Goal: Task Accomplishment & Management: Use online tool/utility

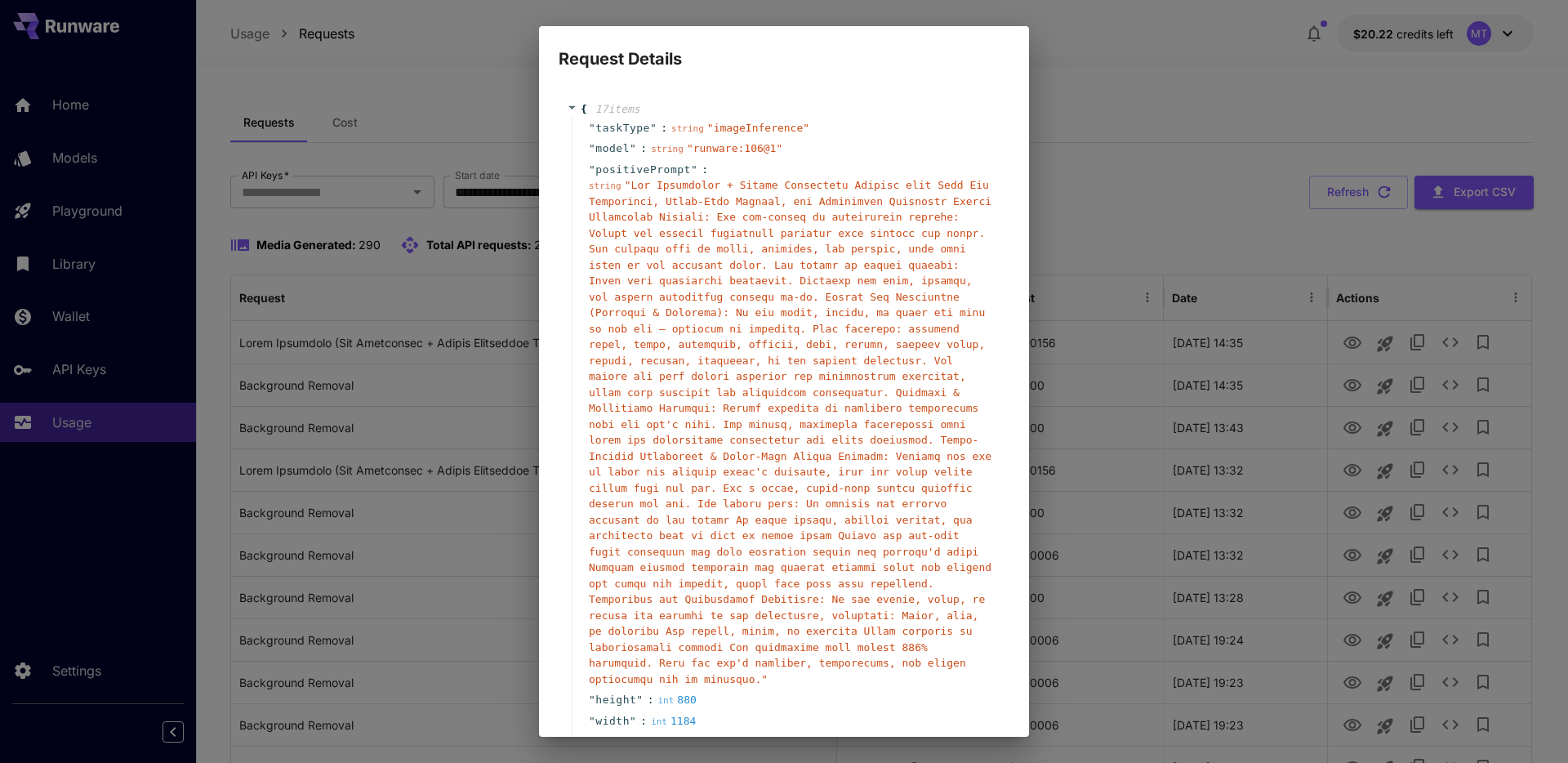
scroll to position [522, 0]
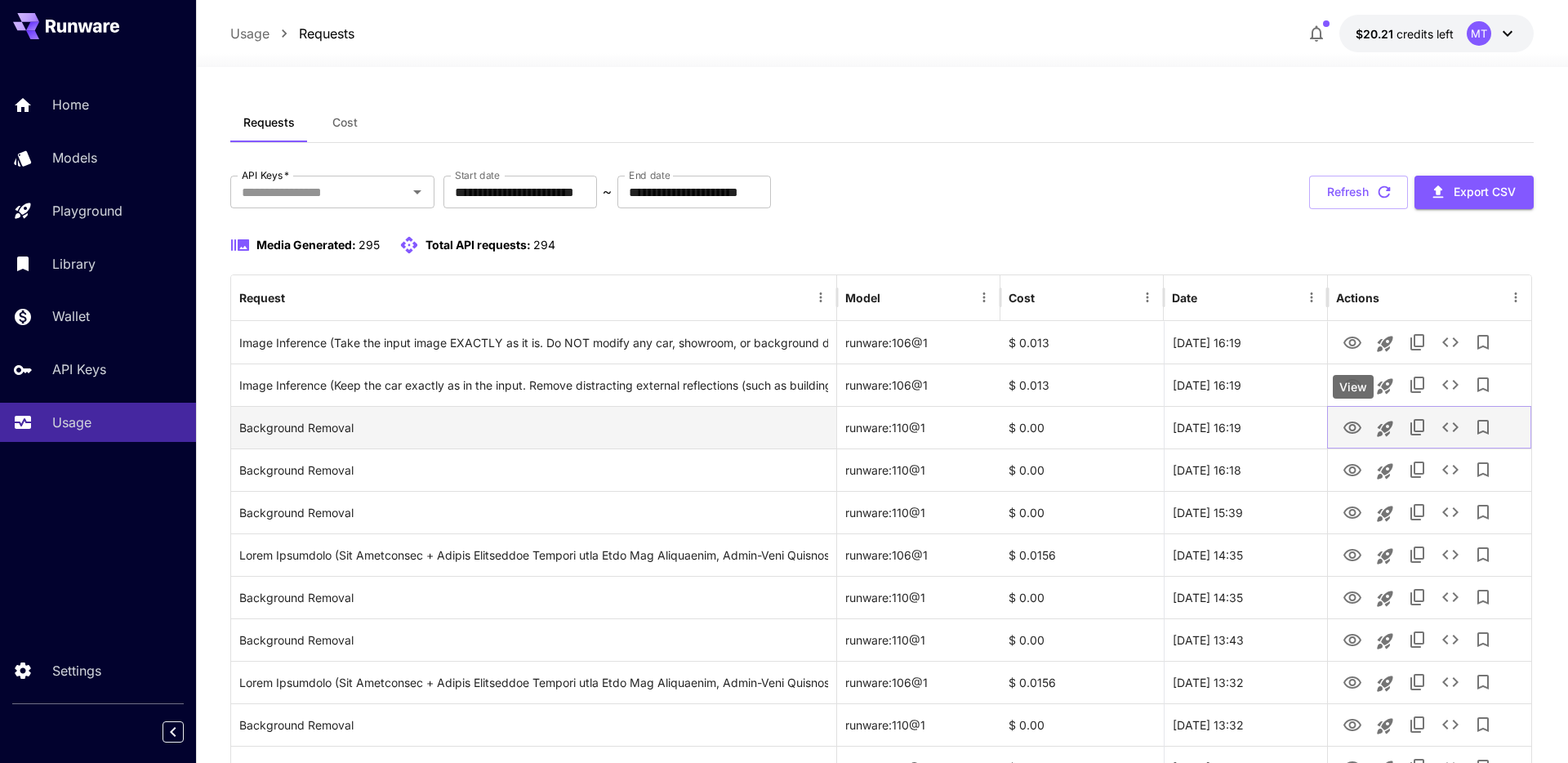
click at [1352, 432] on icon "View" at bounding box center [1353, 428] width 20 height 20
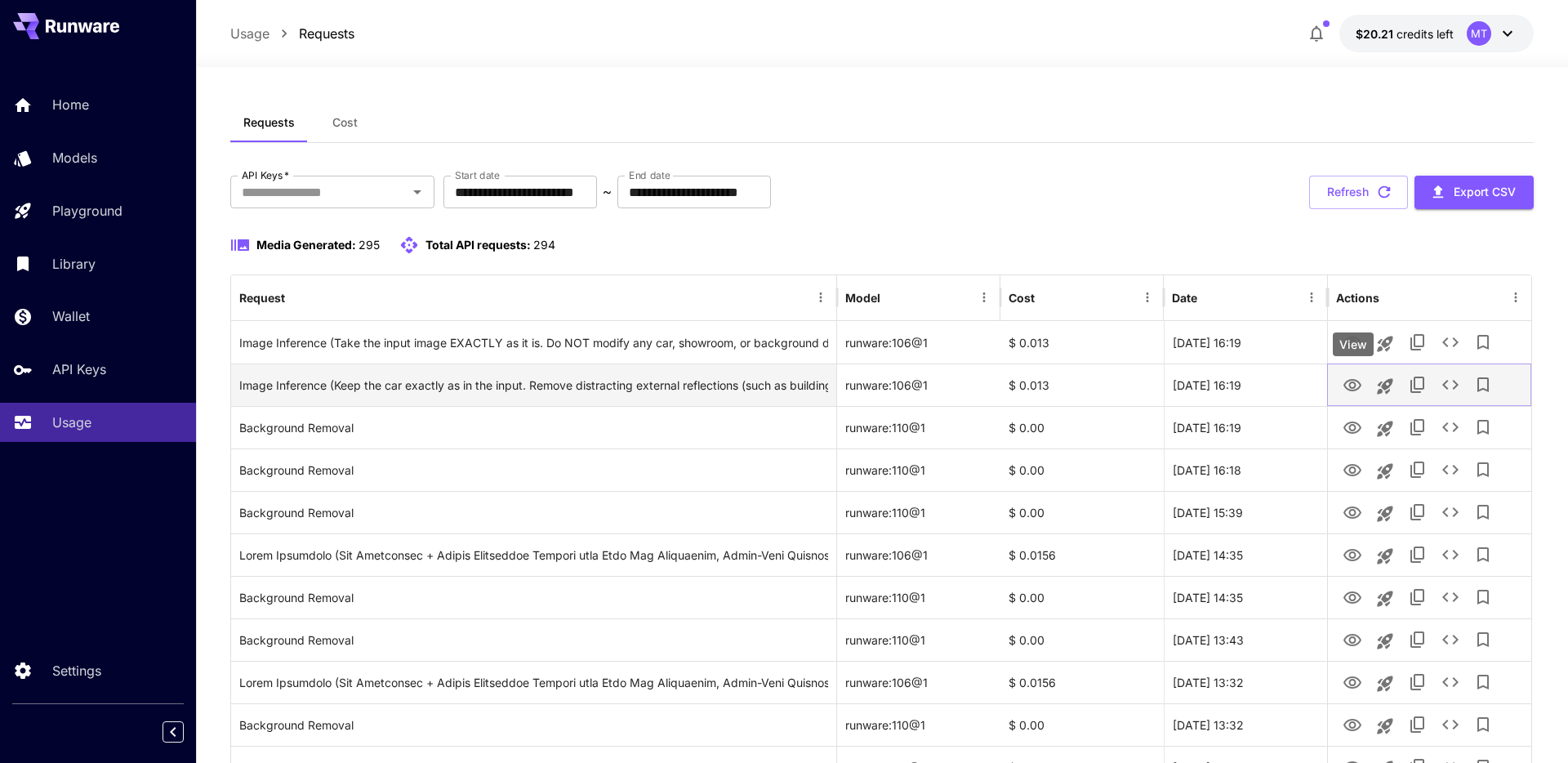
click at [1352, 383] on icon "View" at bounding box center [1353, 385] width 20 height 20
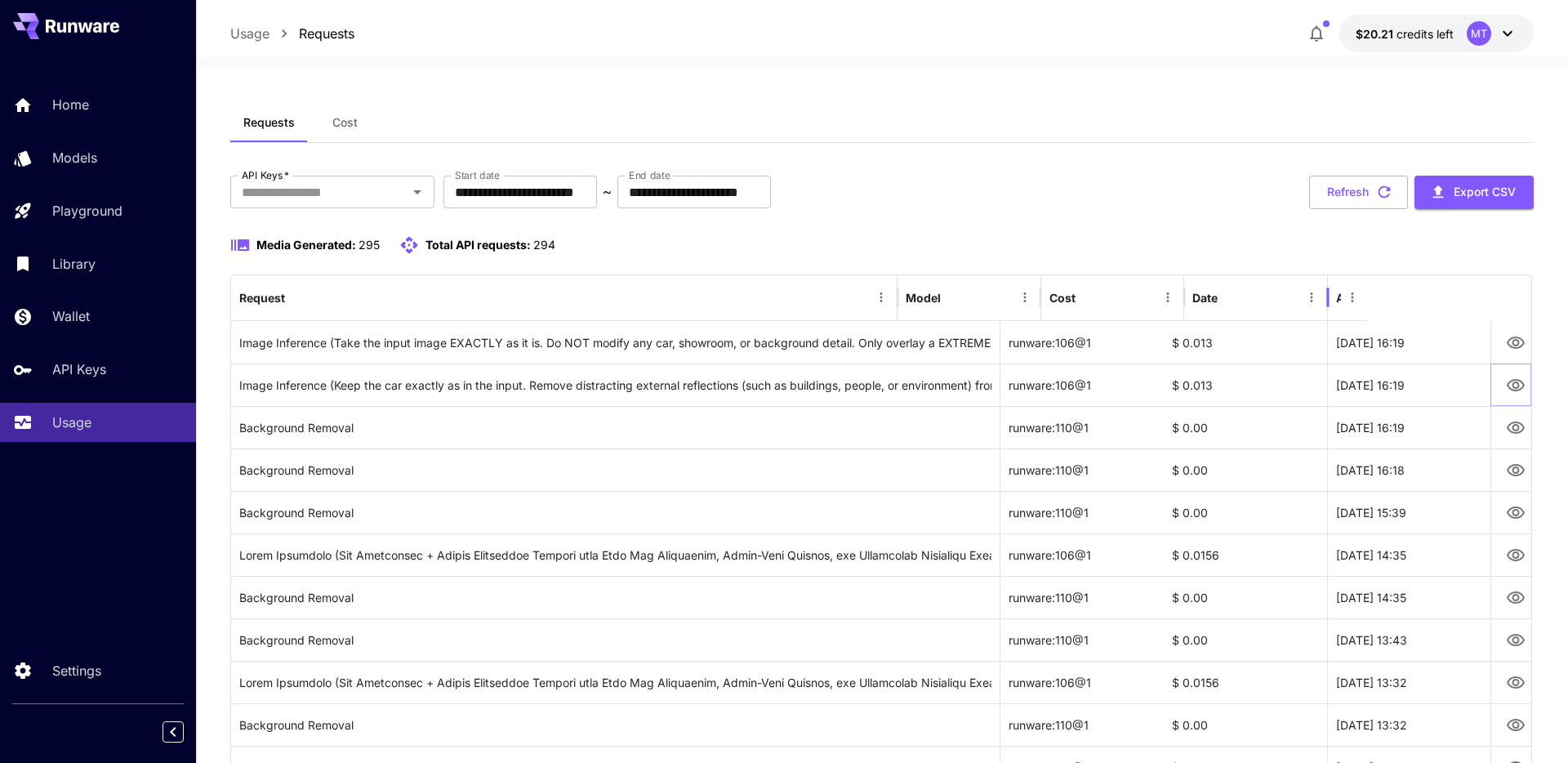
drag, startPoint x: 1325, startPoint y: 300, endPoint x: 1366, endPoint y: 308, distance: 41.8
click at [1367, 308] on div "Actions" at bounding box center [1347, 297] width 41 height 45
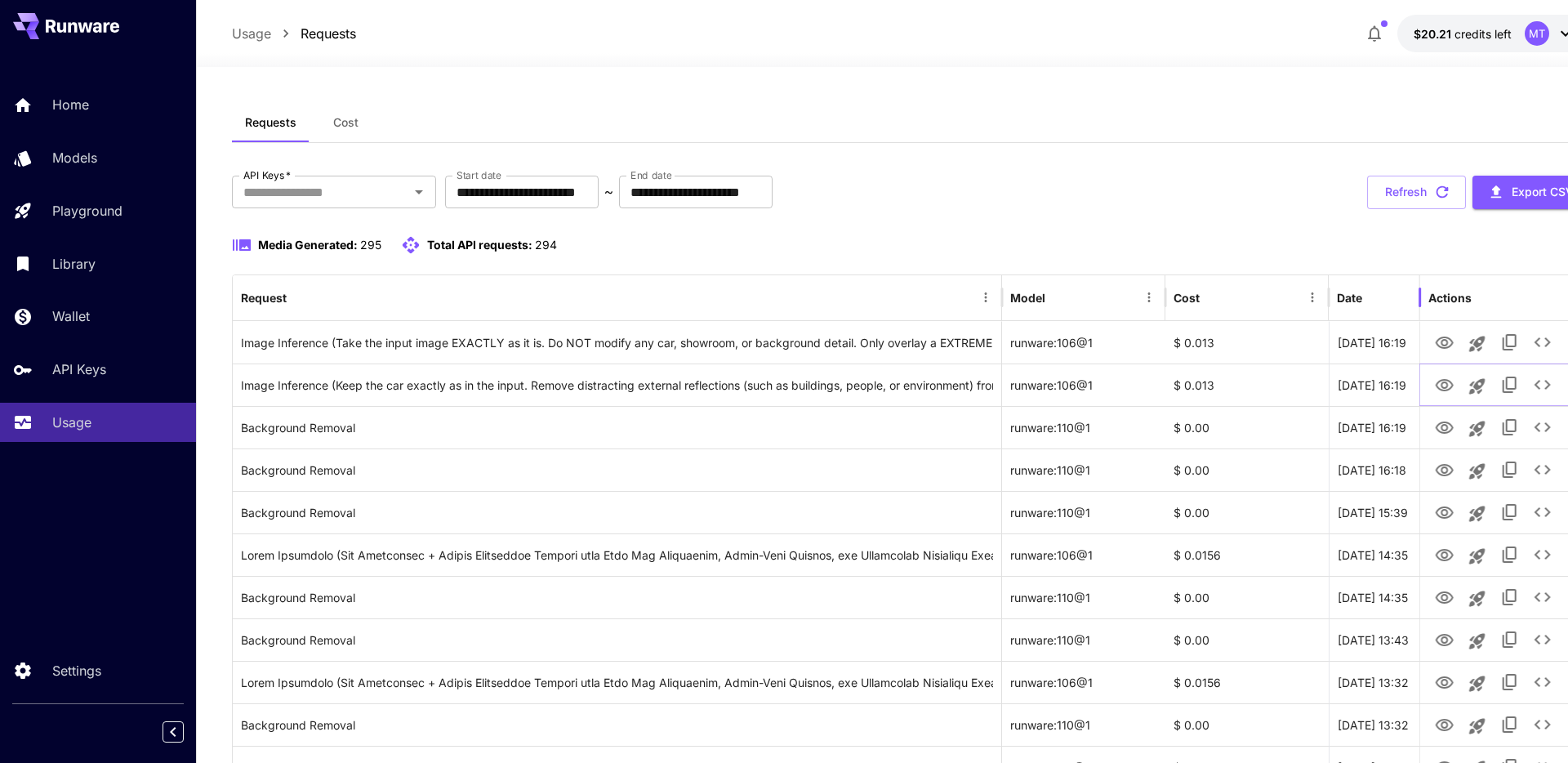
drag, startPoint x: 1488, startPoint y: 294, endPoint x: 1401, endPoint y: 294, distance: 87.0
click at [1420, 294] on div "Actions" at bounding box center [1505, 297] width 171 height 45
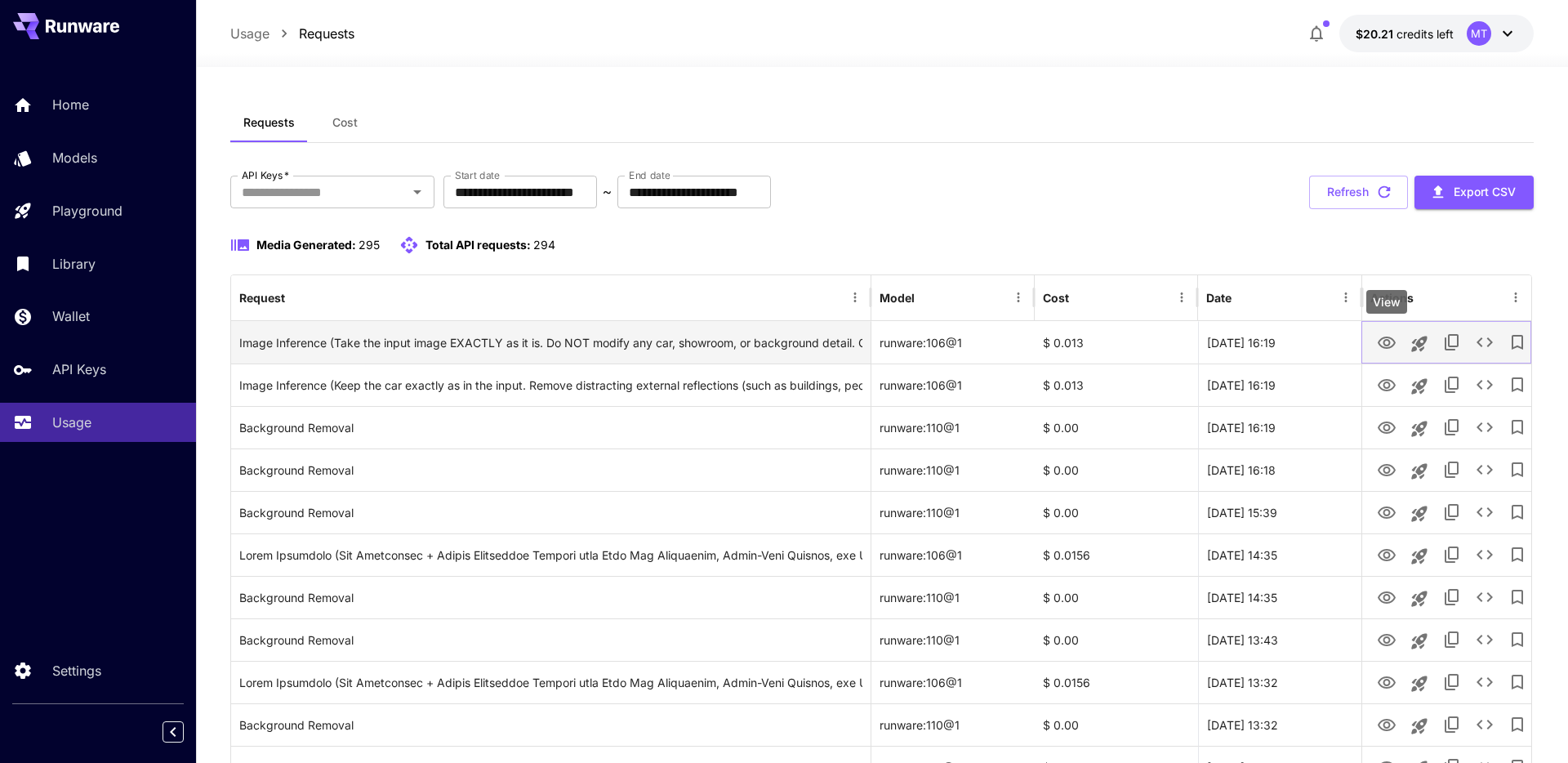
click at [1386, 339] on icon "View" at bounding box center [1387, 342] width 18 height 12
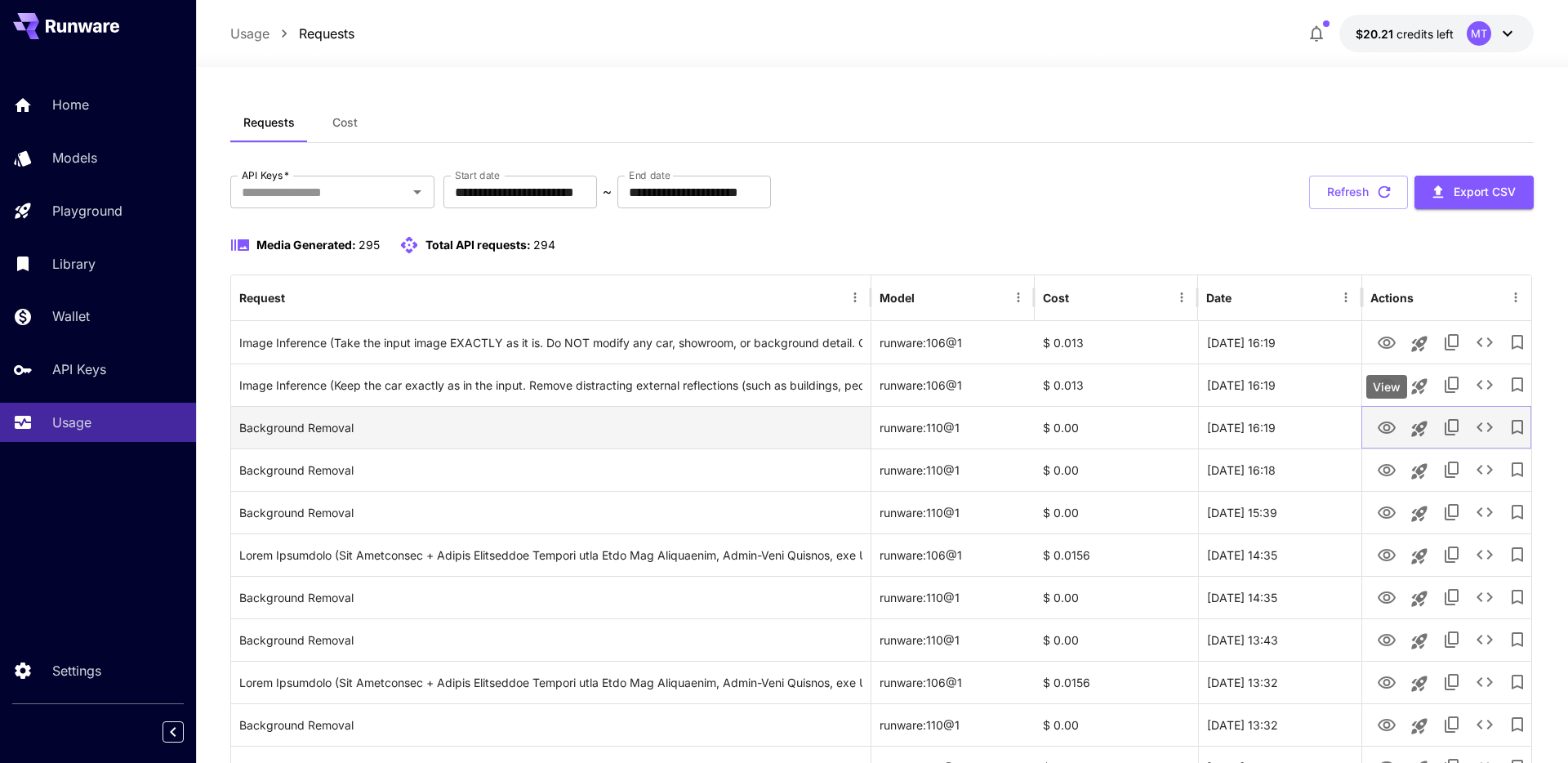
click at [1388, 430] on icon "View" at bounding box center [1387, 427] width 18 height 12
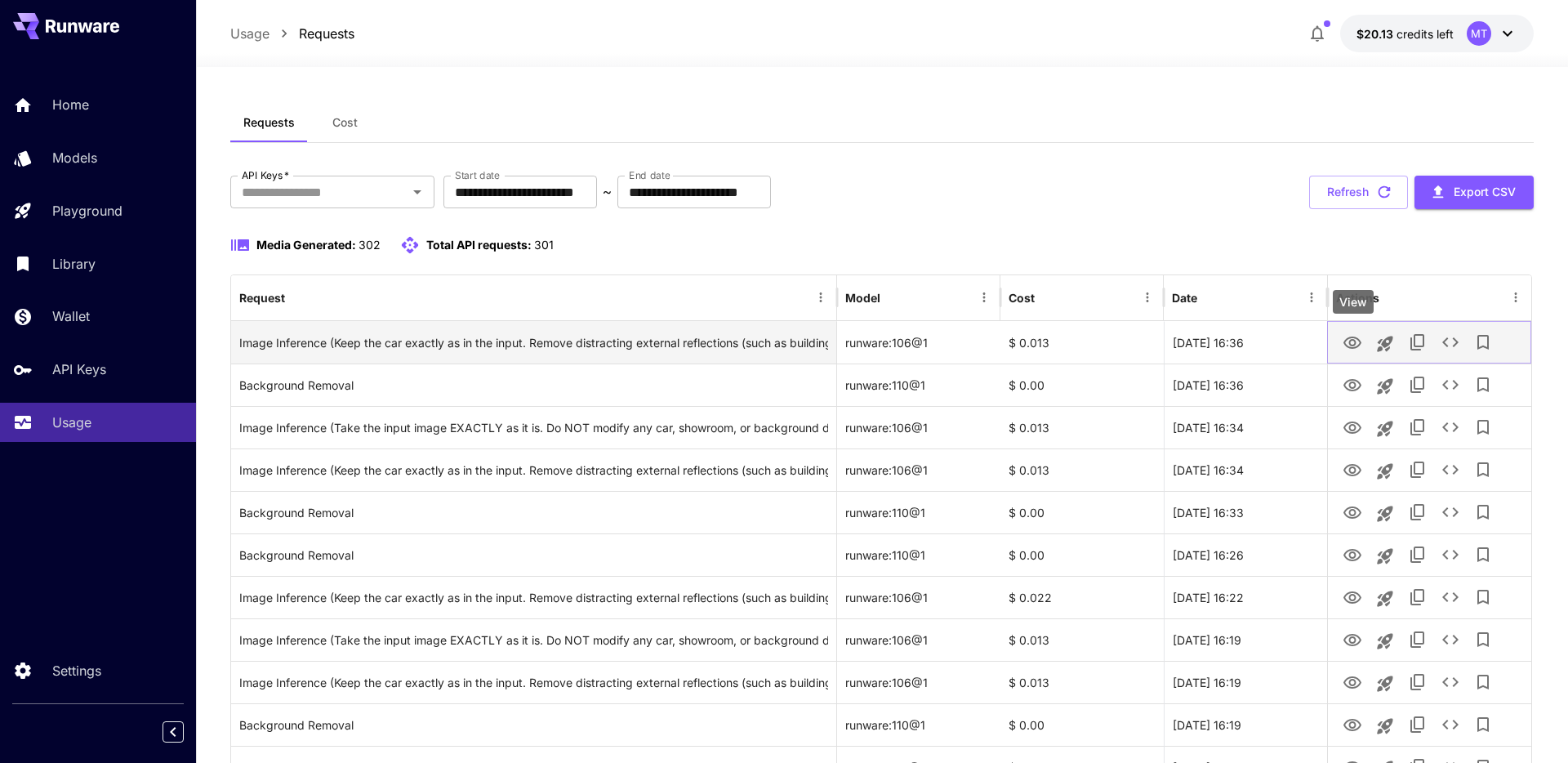
click at [1345, 334] on icon "View" at bounding box center [1353, 343] width 20 height 20
click at [1446, 341] on icon "See details" at bounding box center [1450, 342] width 16 height 9
click at [1384, 341] on icon "Launch in playground" at bounding box center [1386, 343] width 15 height 15
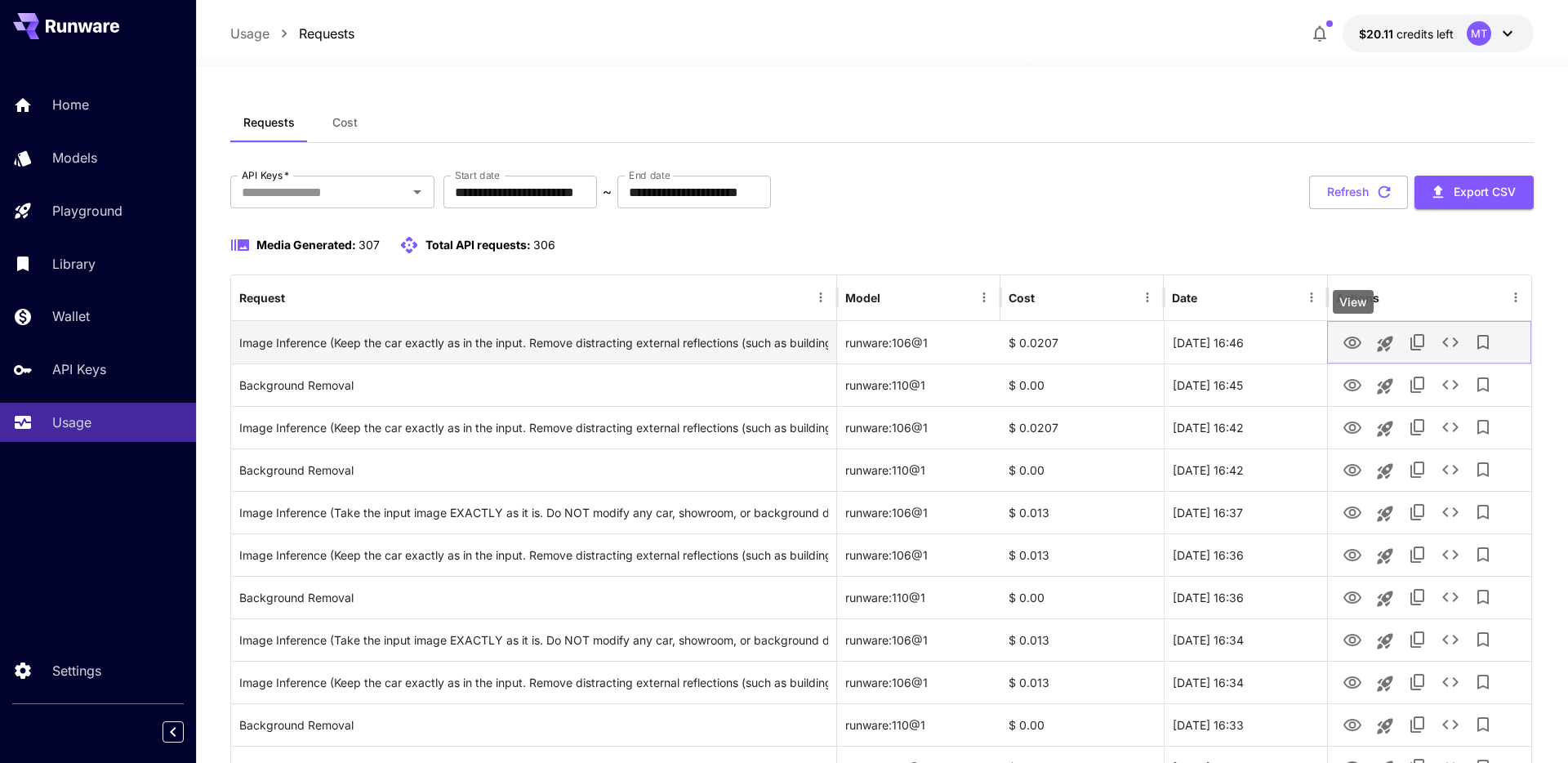
click at [1357, 347] on icon "View" at bounding box center [1352, 342] width 18 height 12
click at [786, 340] on div "Image Inference (Keep the car exactly as in the input. Remove distracting exter…" at bounding box center [533, 343] width 588 height 42
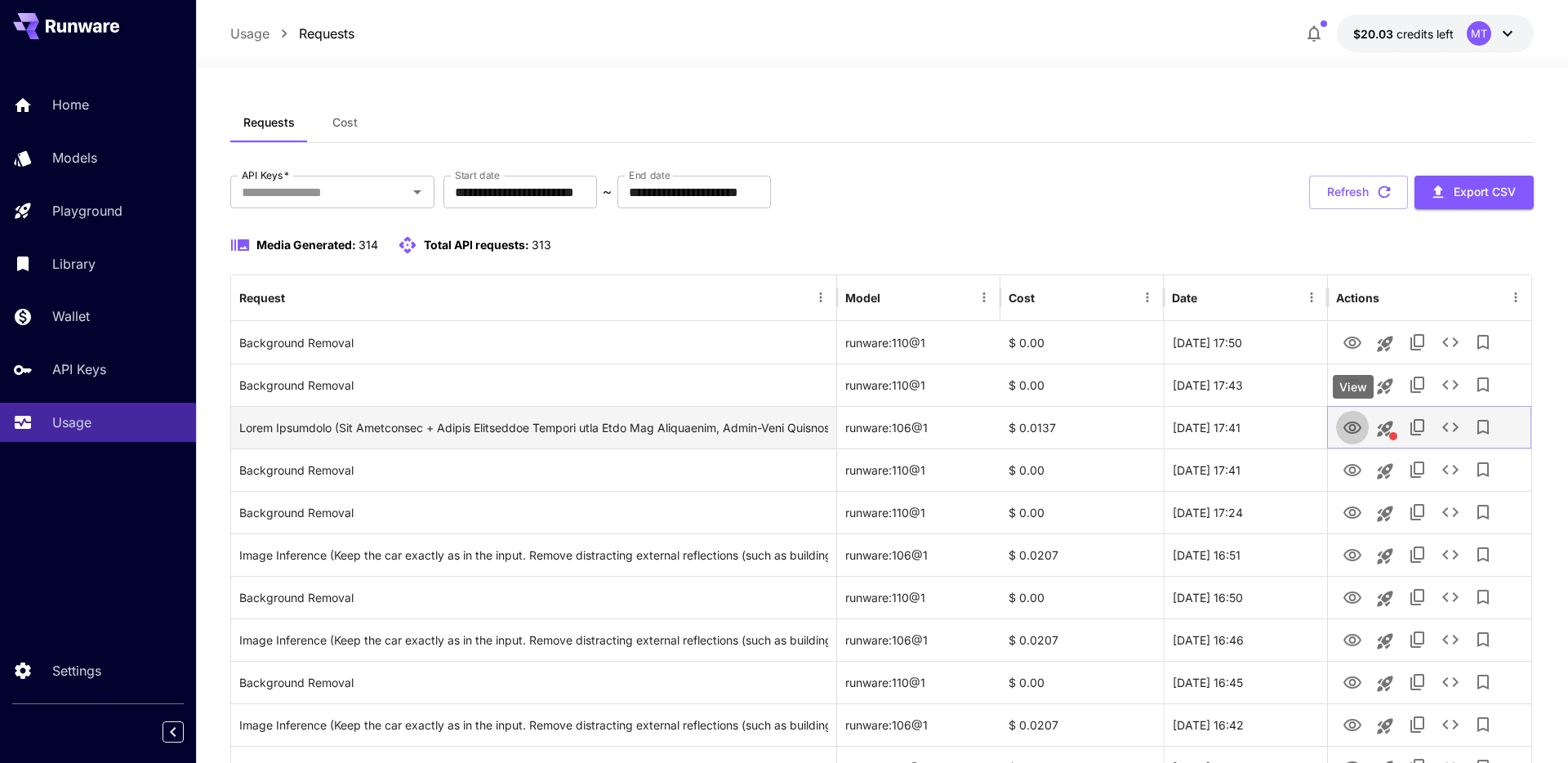
click at [1338, 432] on button "View" at bounding box center [1353, 426] width 33 height 33
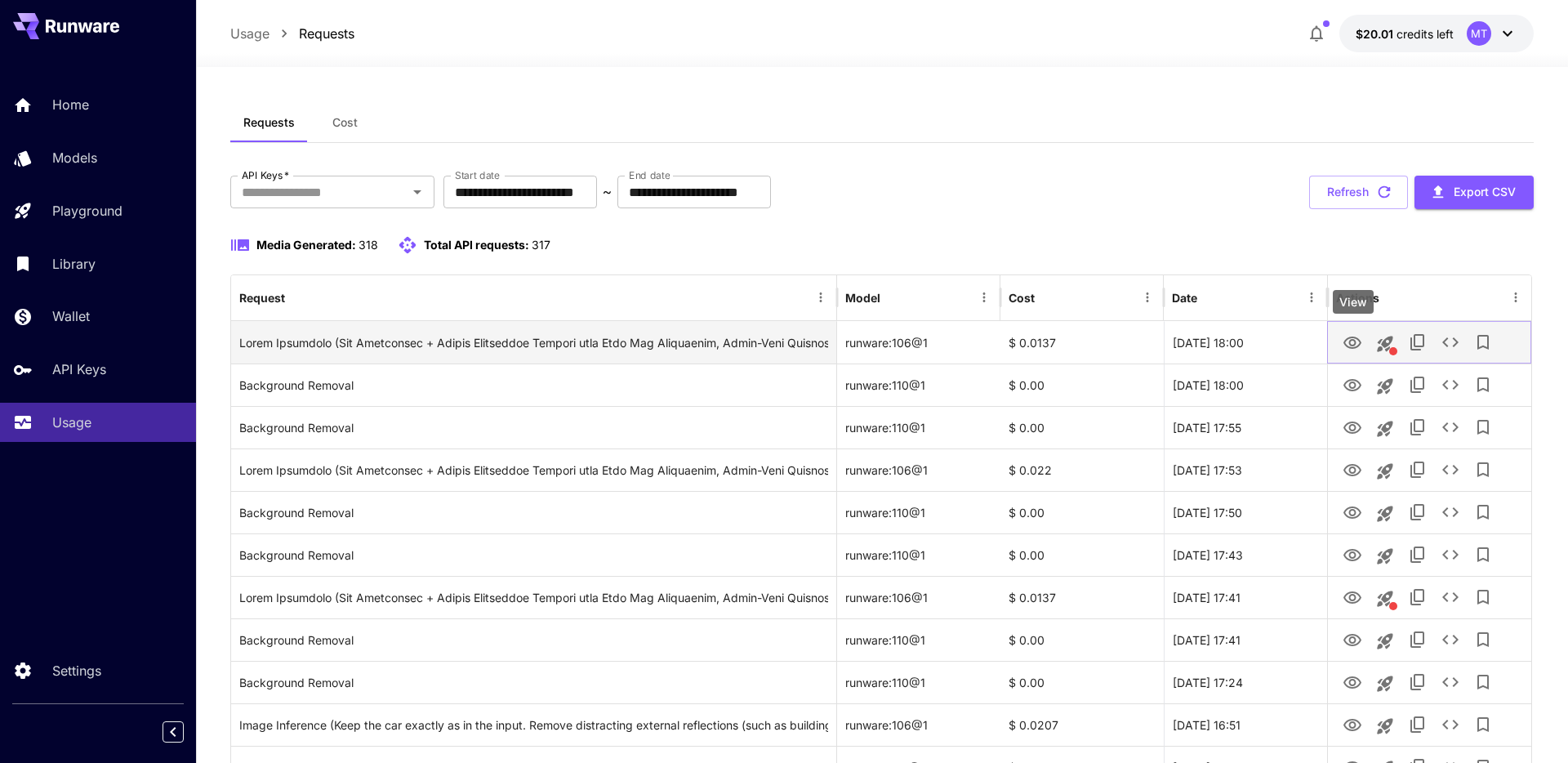
click at [1343, 342] on icon "View" at bounding box center [1353, 343] width 20 height 20
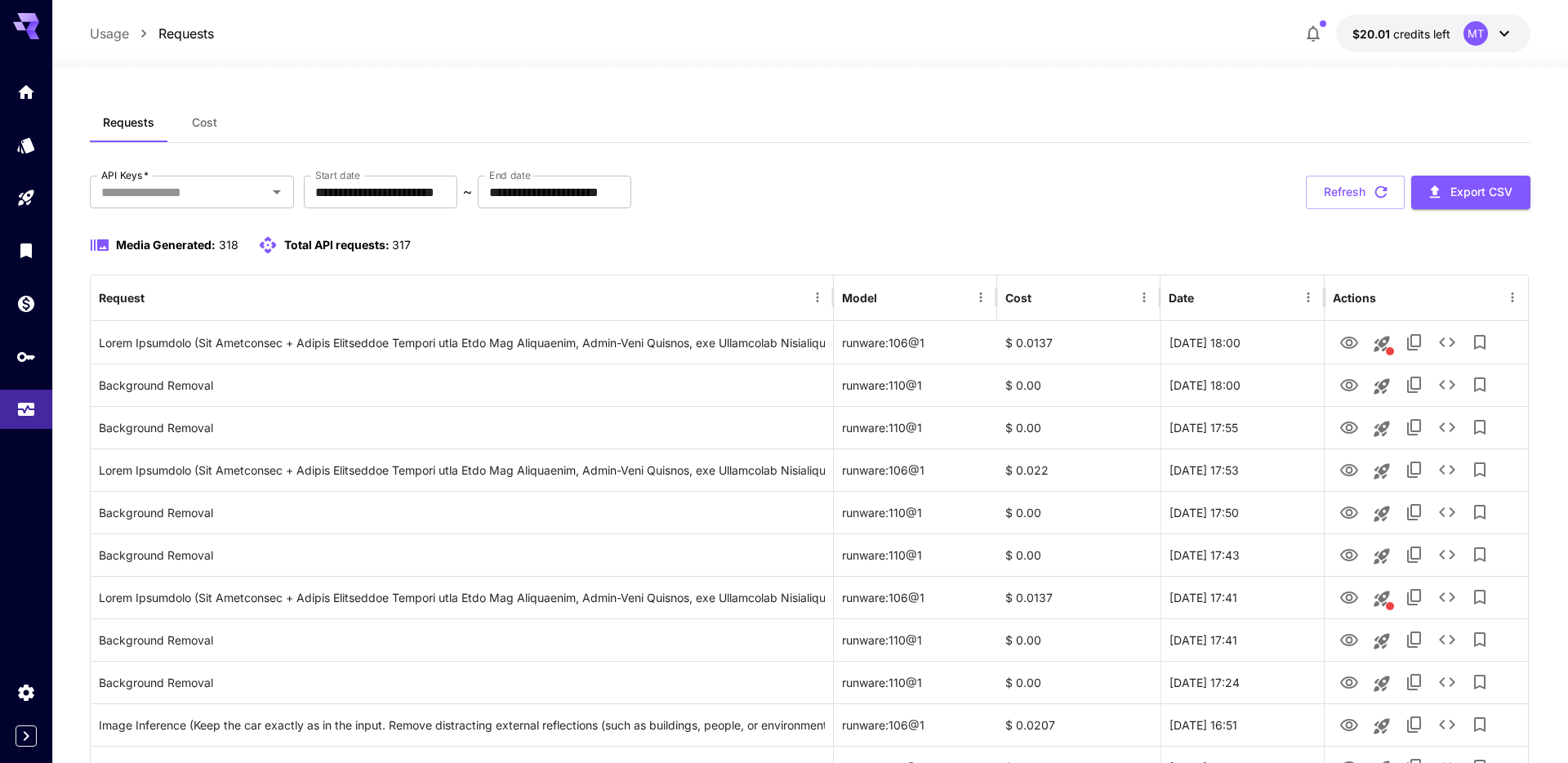
scroll to position [3, 0]
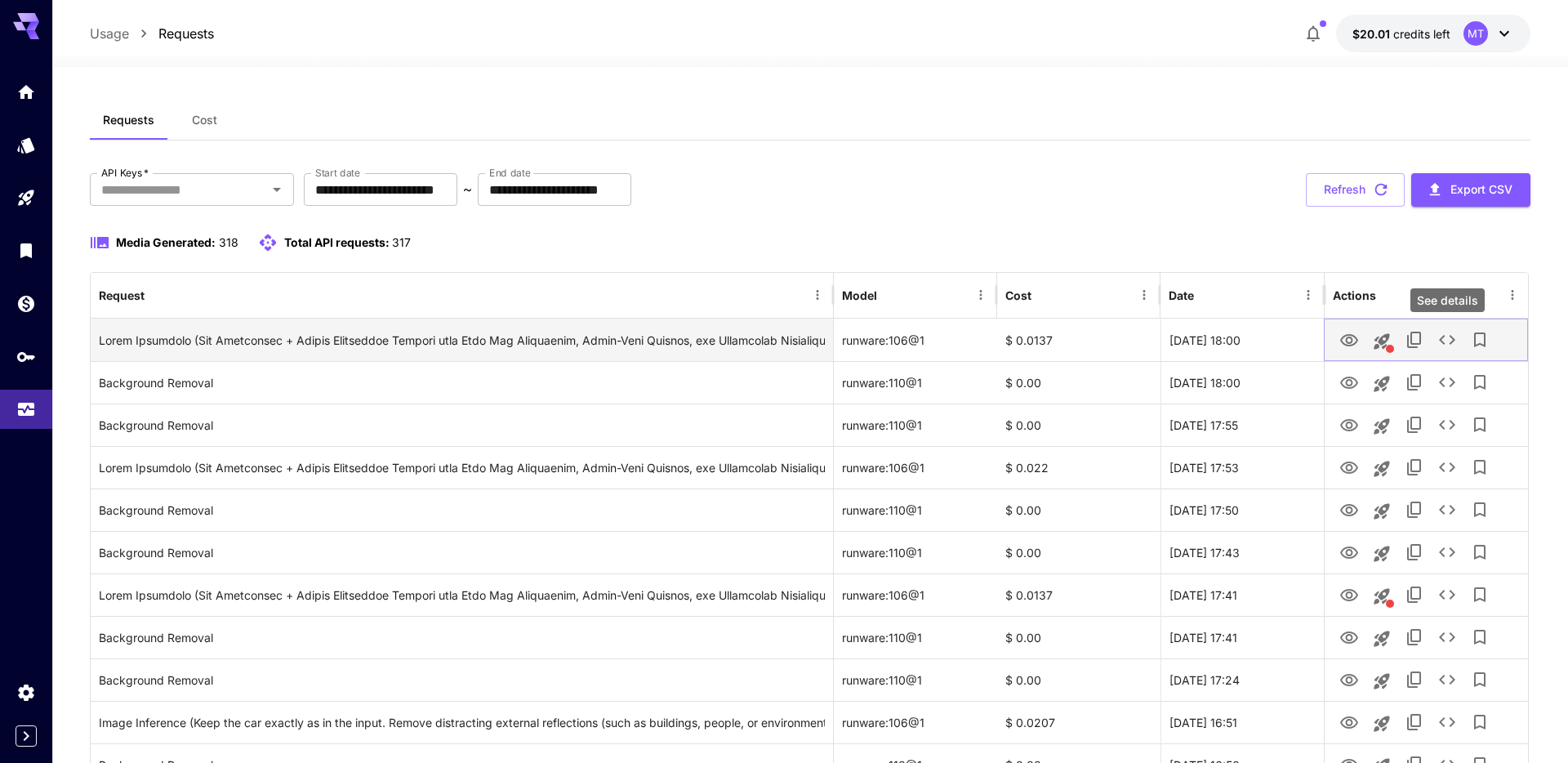
click at [1450, 338] on icon "See details" at bounding box center [1447, 339] width 20 height 20
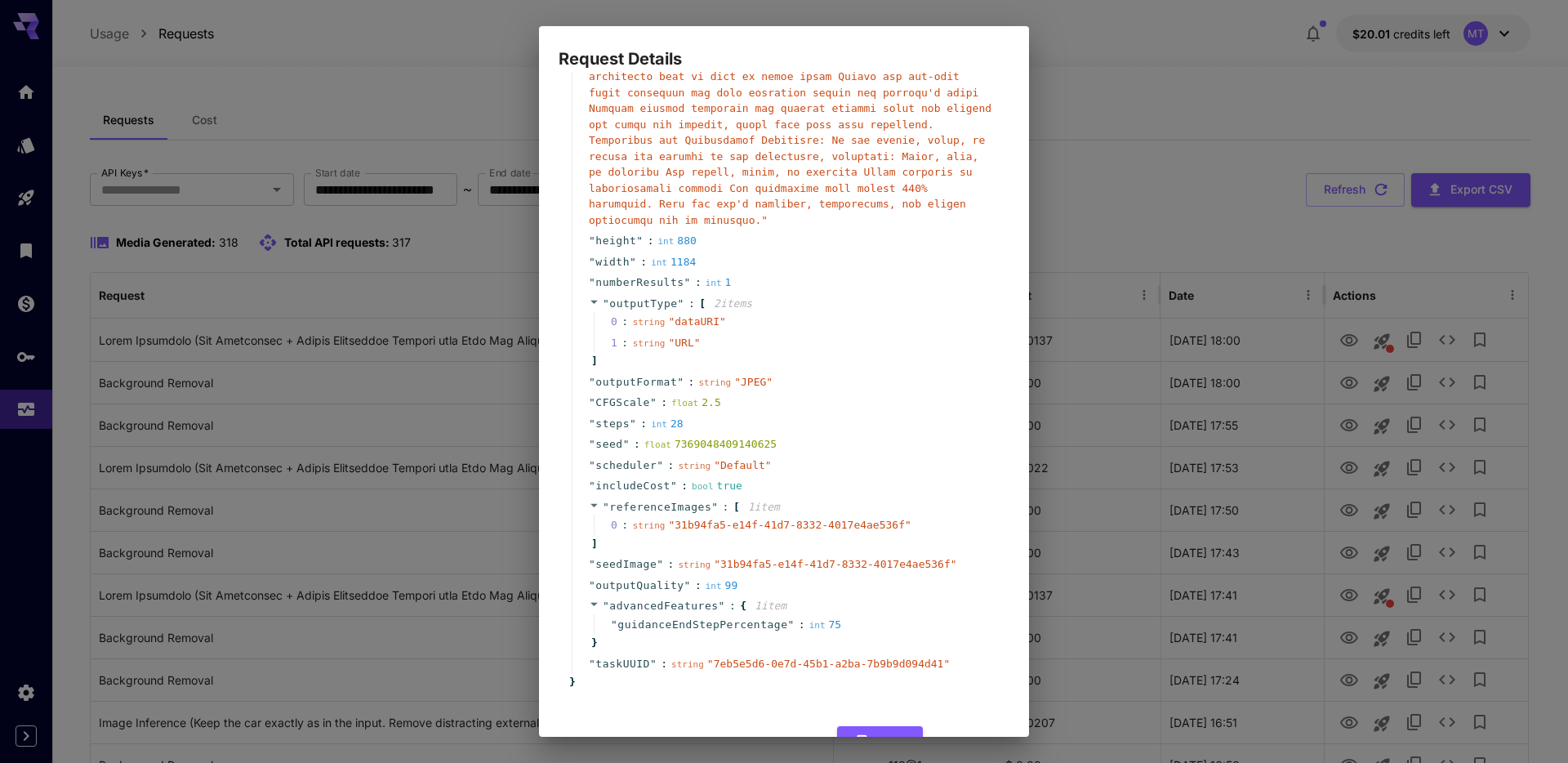
scroll to position [510, 0]
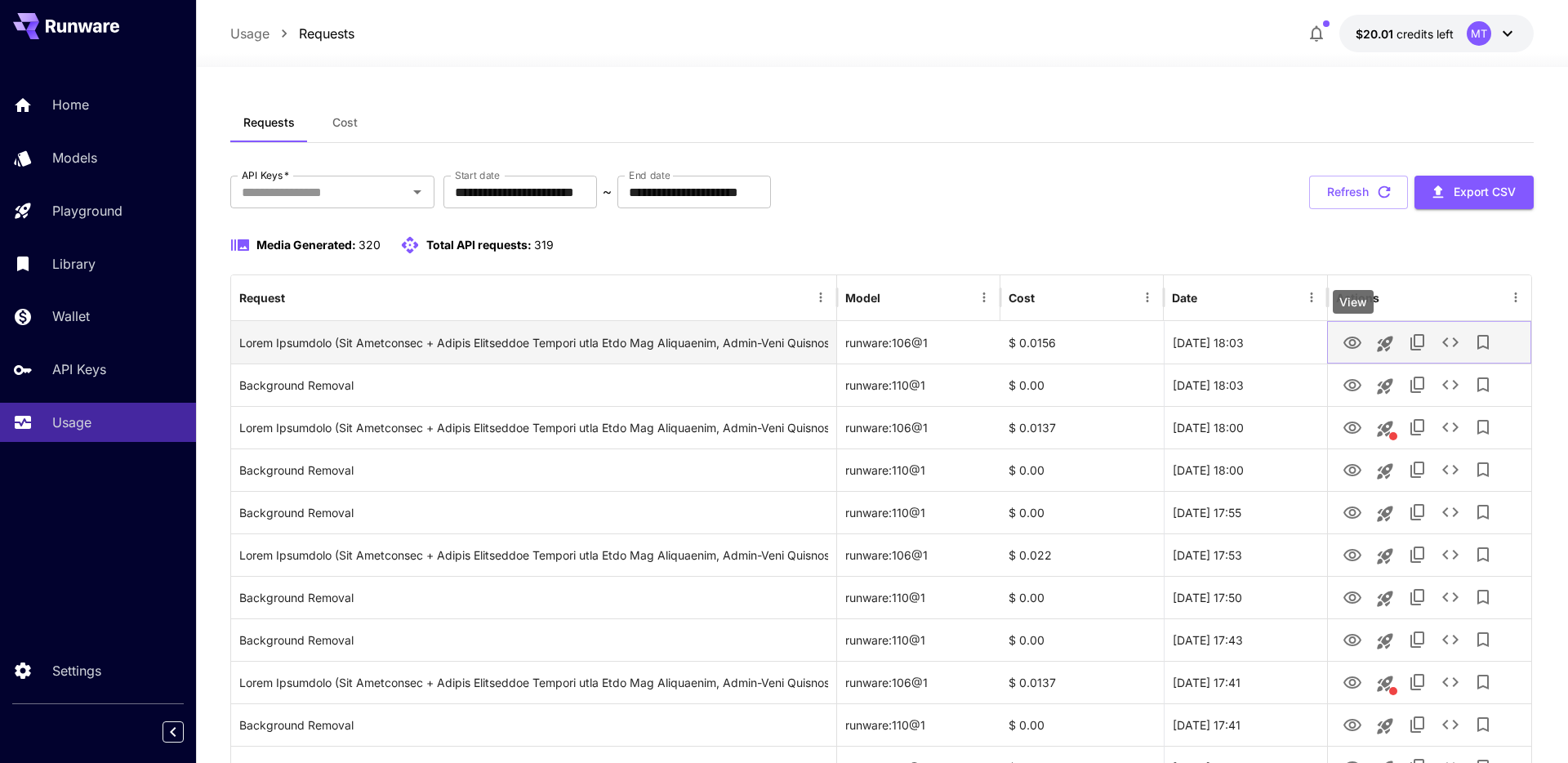
click at [1347, 345] on icon "View" at bounding box center [1352, 342] width 18 height 12
click at [1443, 340] on icon "See details" at bounding box center [1450, 342] width 20 height 20
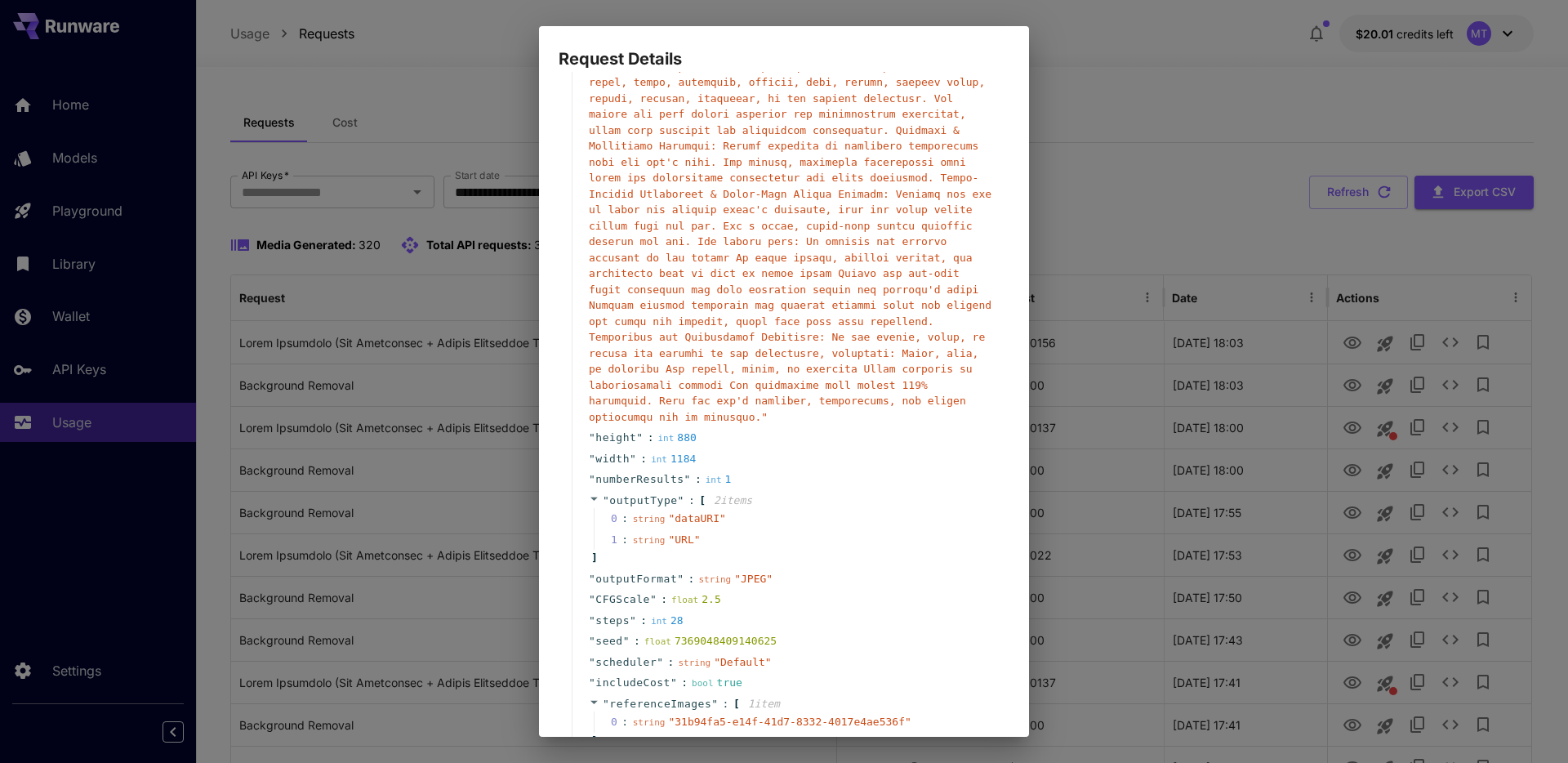
scroll to position [490, 0]
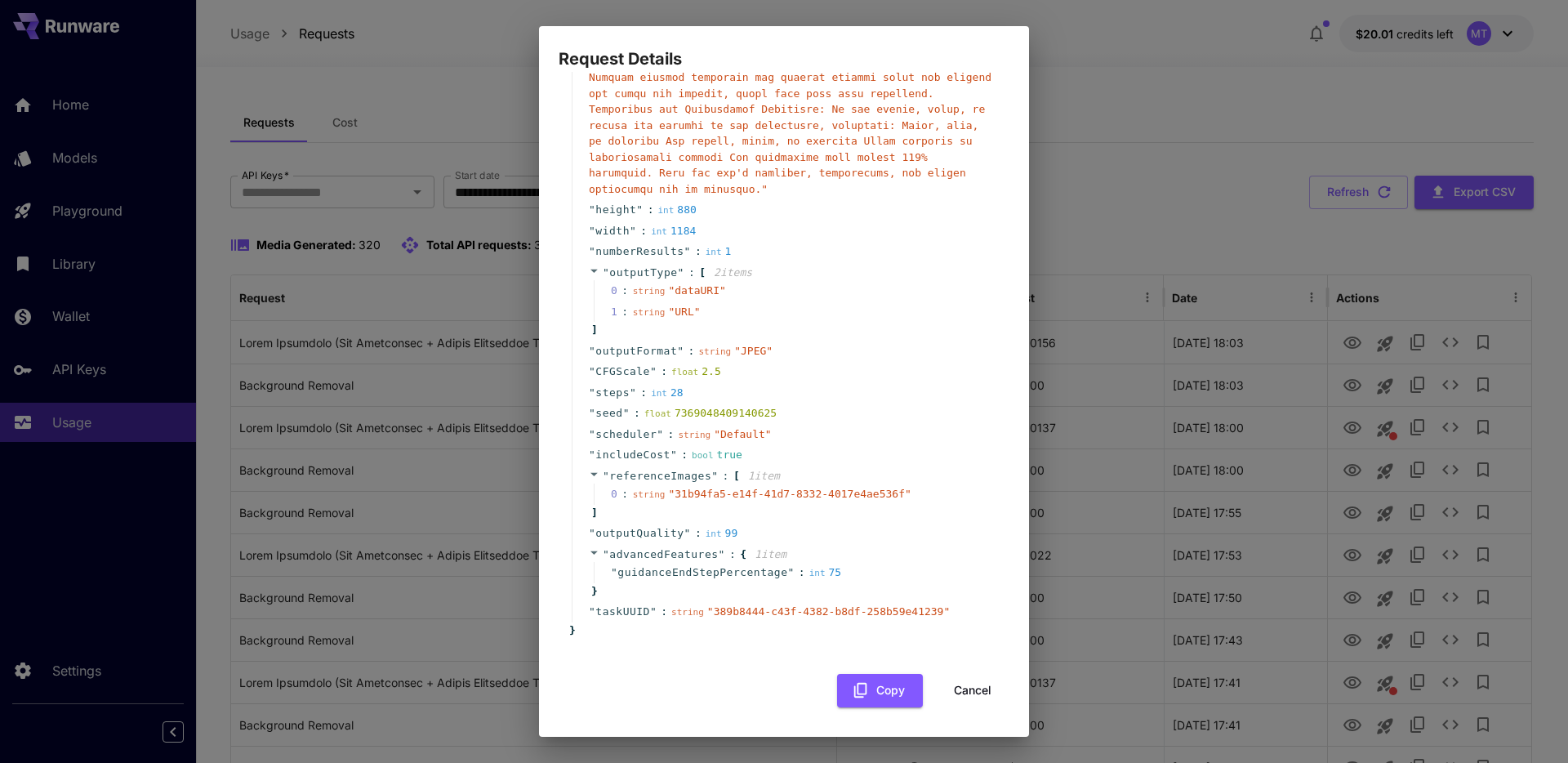
click at [957, 683] on button "Cancel" at bounding box center [973, 689] width 74 height 33
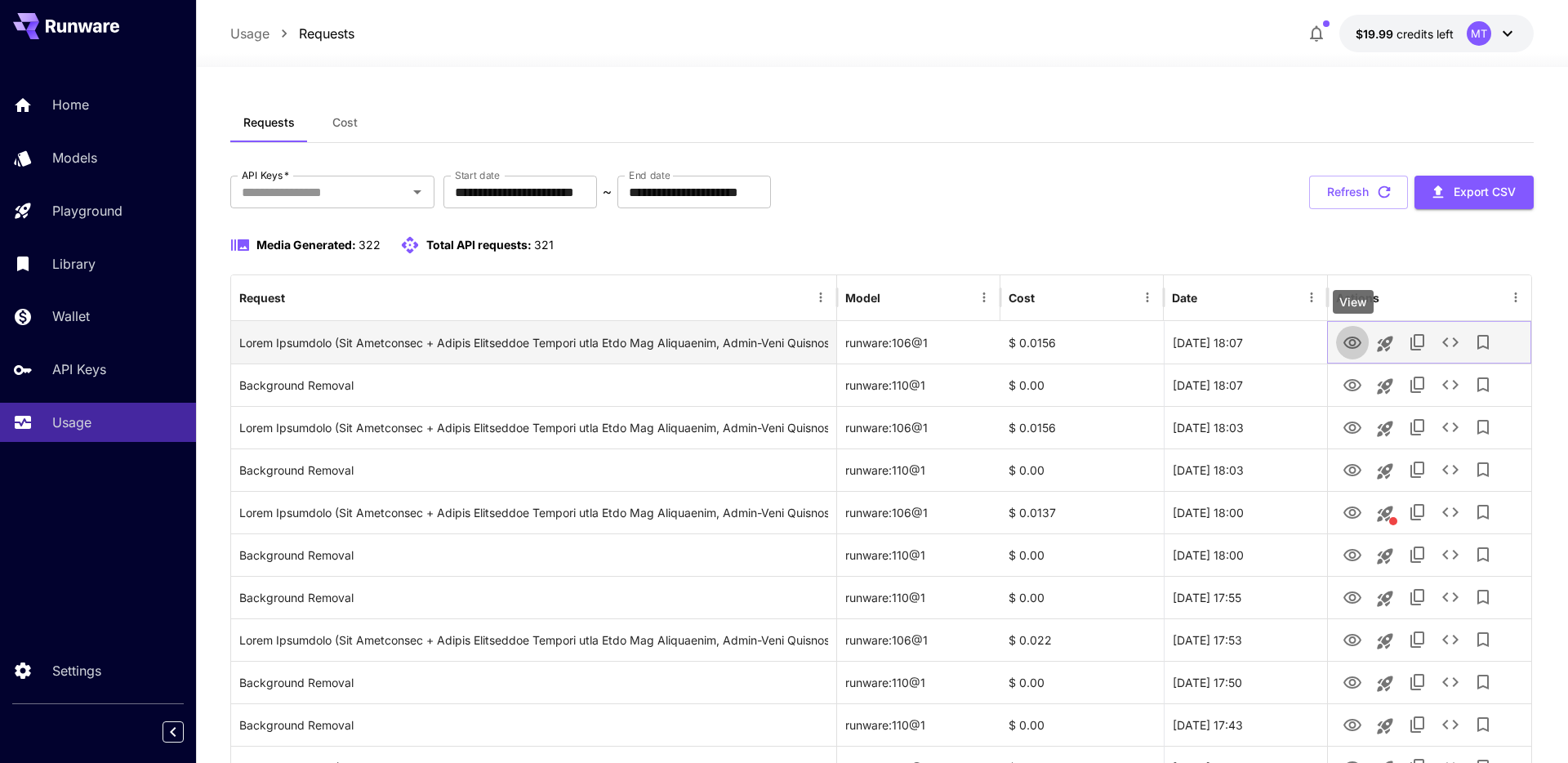
click at [1352, 353] on button "View" at bounding box center [1353, 341] width 33 height 33
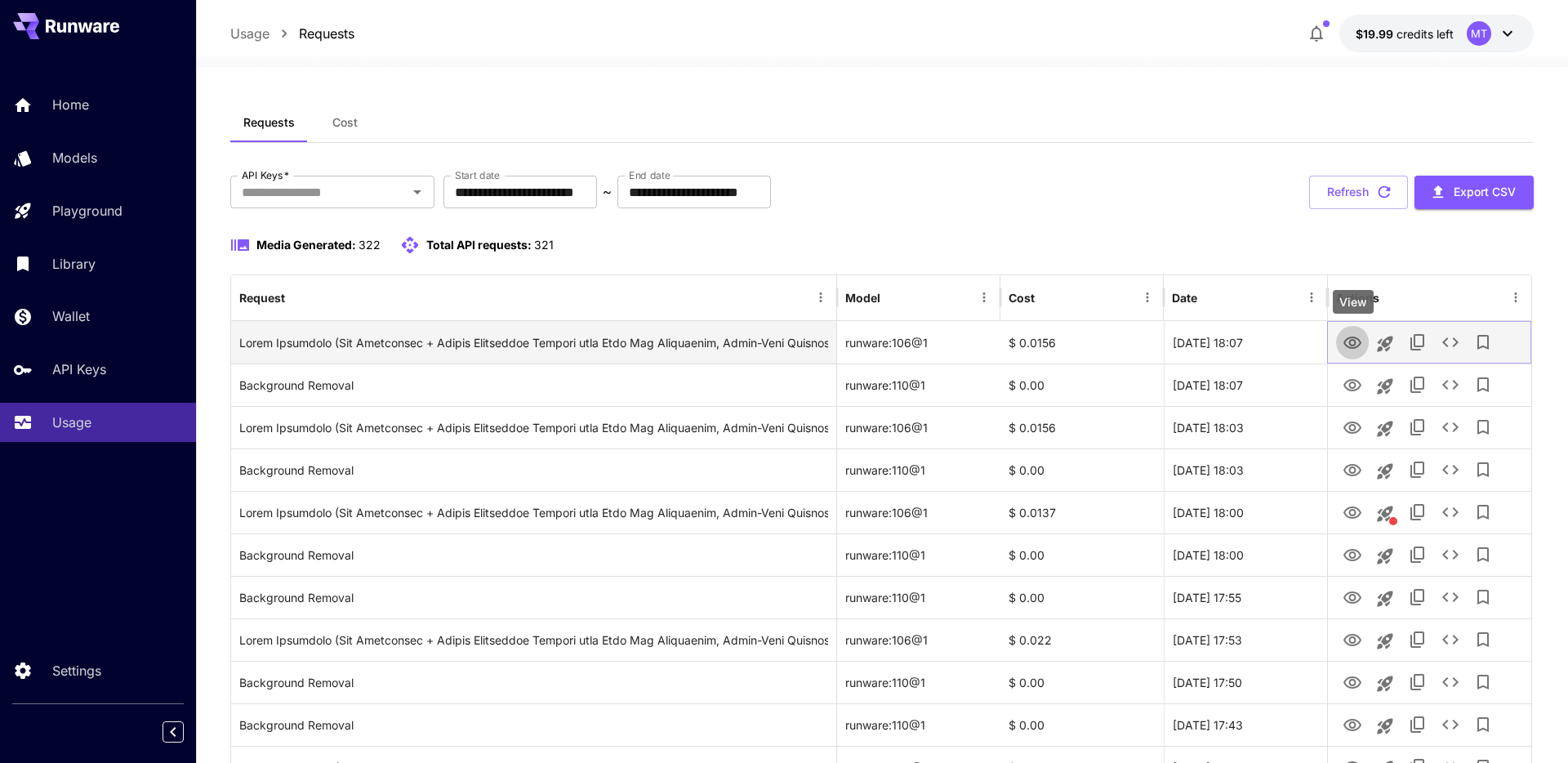
click at [1343, 341] on icon "View" at bounding box center [1353, 343] width 20 height 20
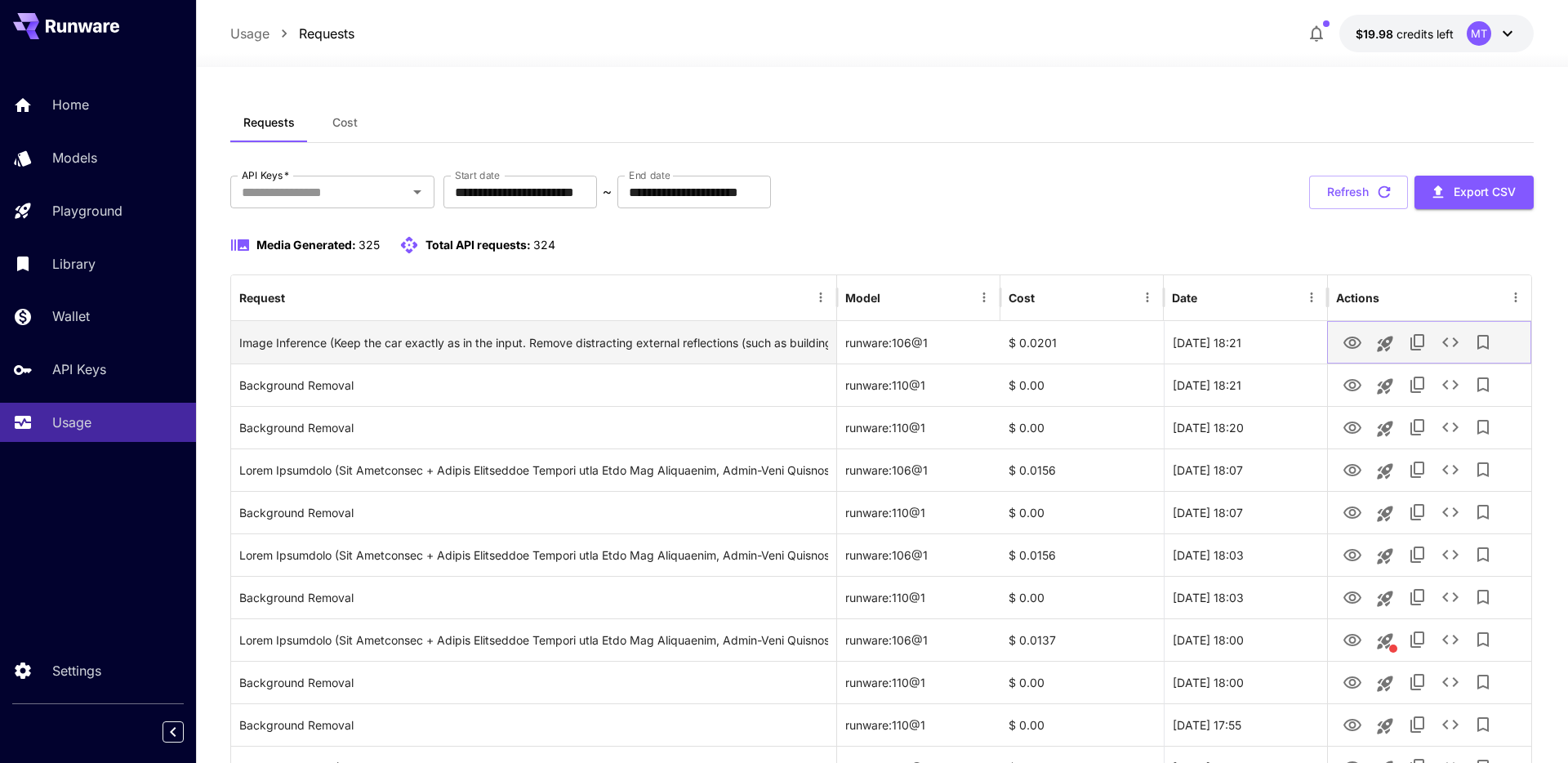
click at [1356, 338] on icon "View" at bounding box center [1352, 342] width 18 height 12
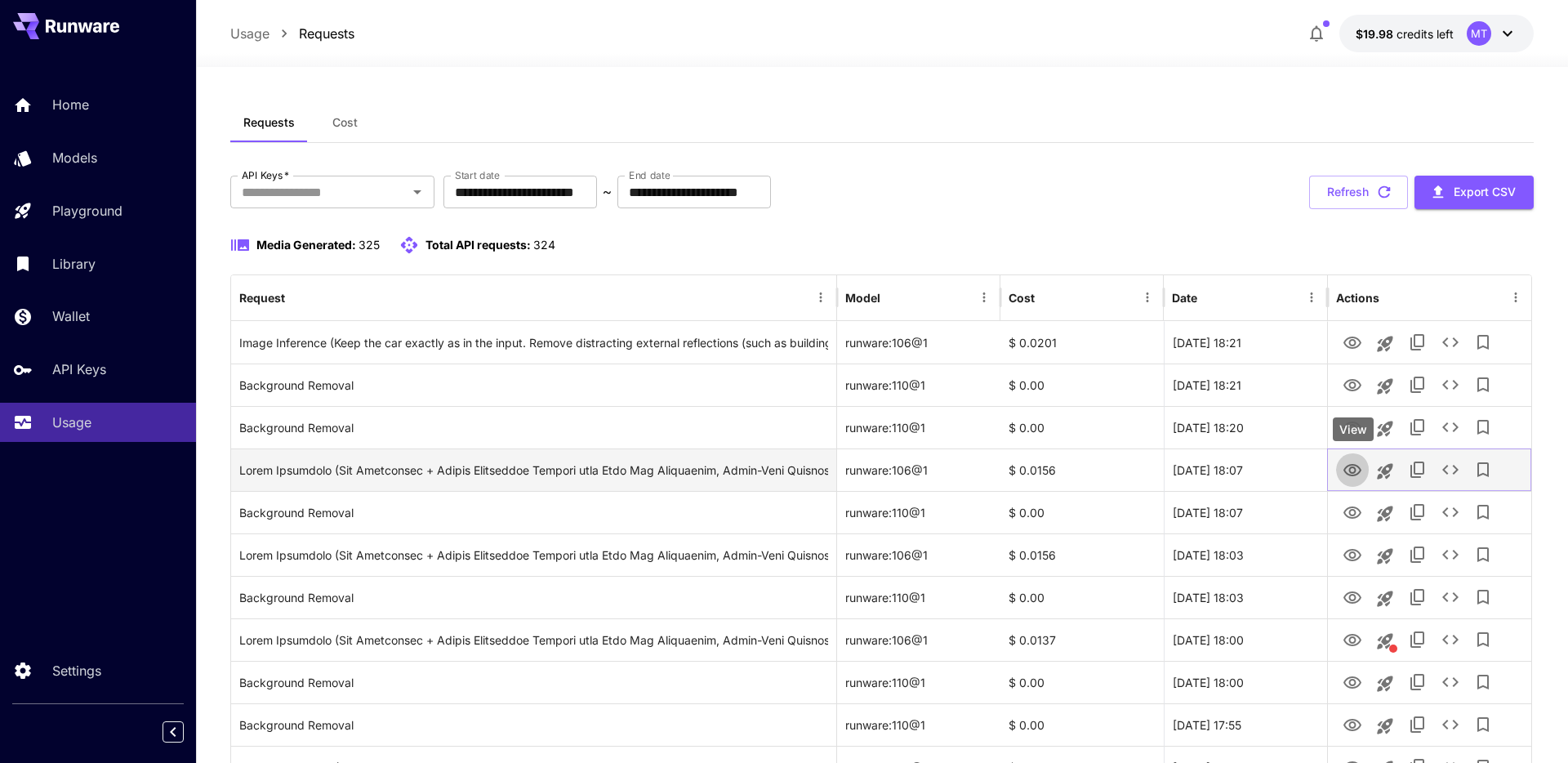
click at [1349, 469] on icon "View" at bounding box center [1353, 470] width 20 height 20
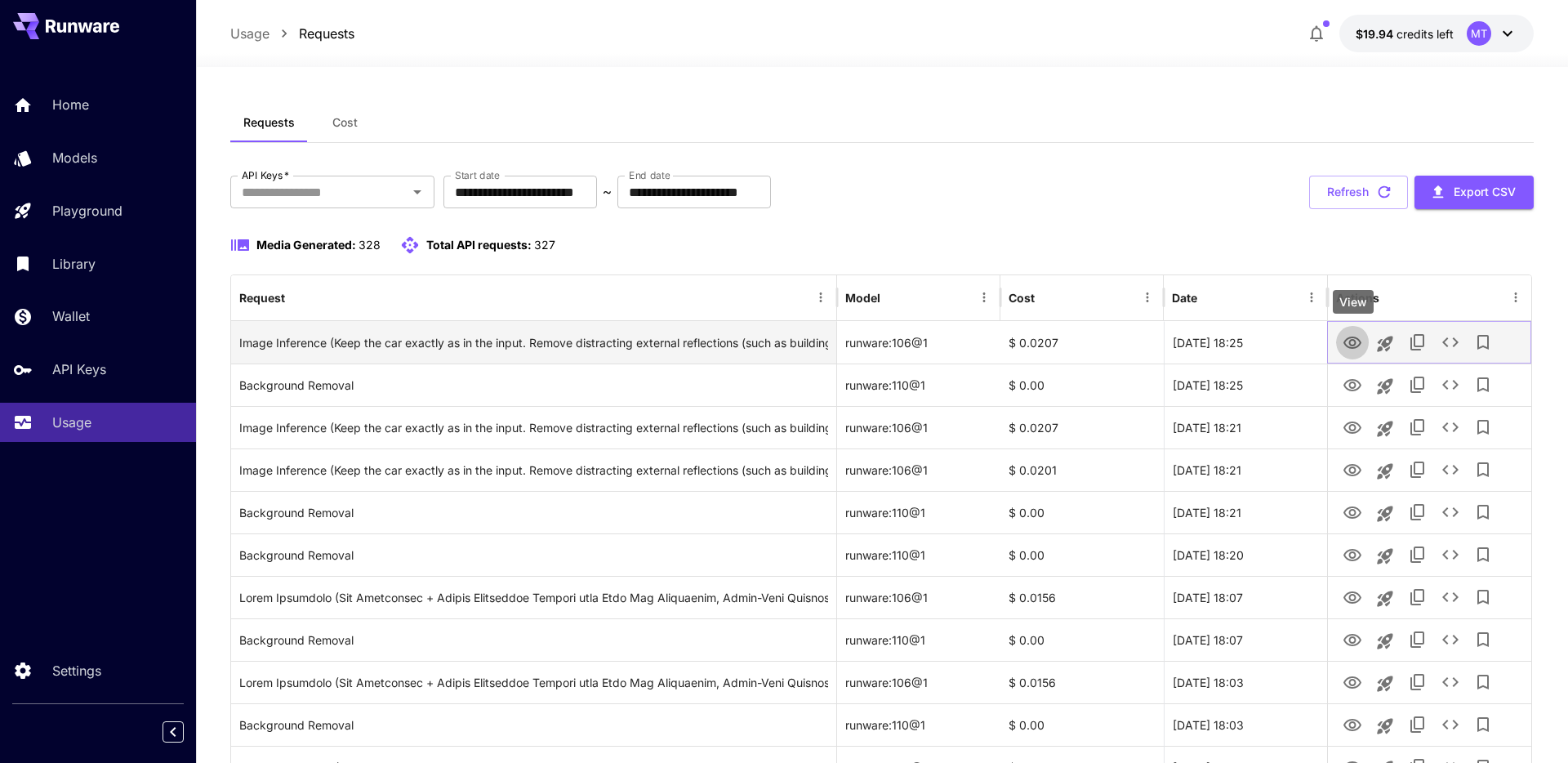
click at [1352, 346] on icon "View" at bounding box center [1352, 342] width 18 height 12
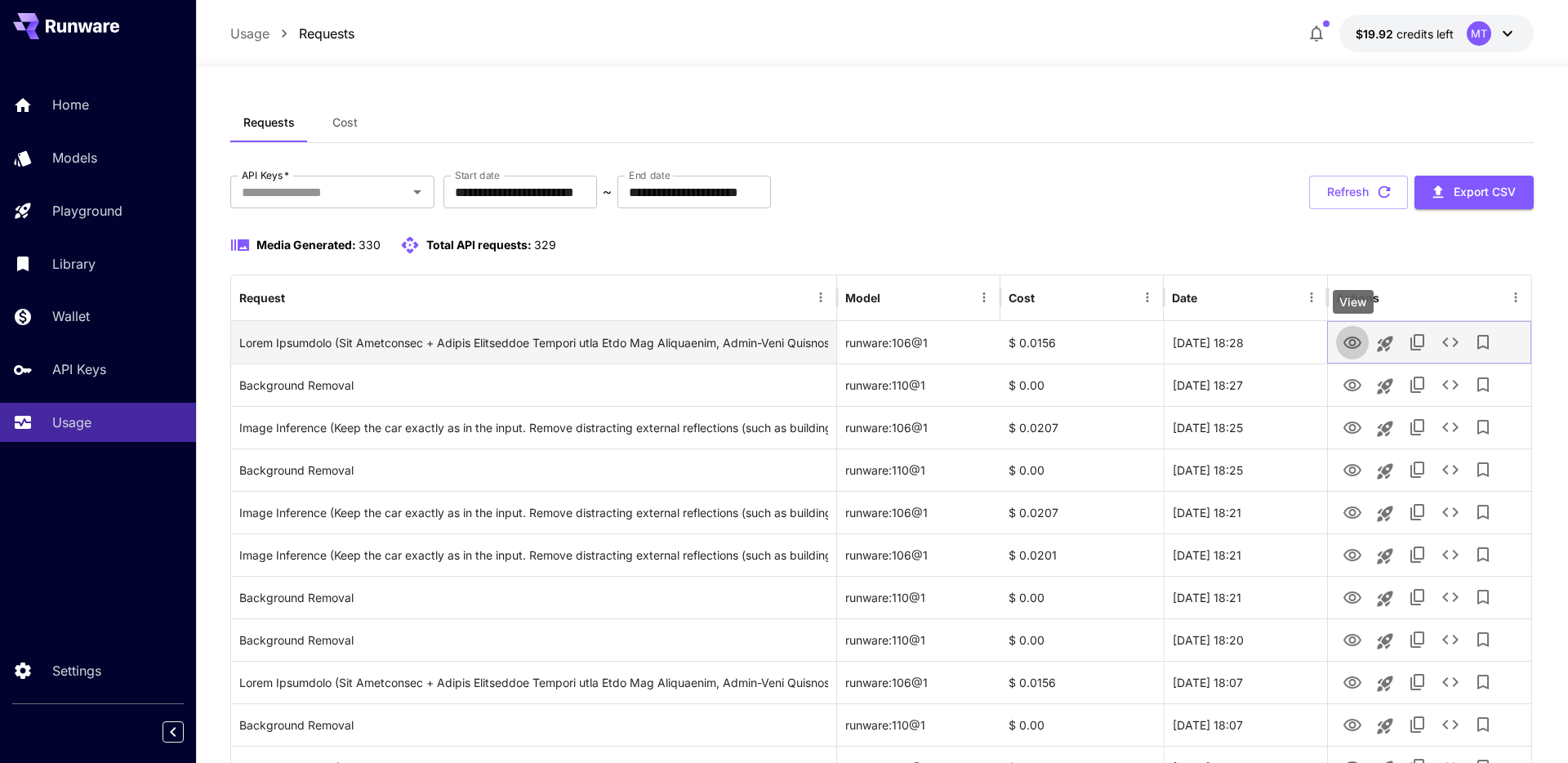
click at [1358, 350] on icon "View" at bounding box center [1353, 343] width 20 height 20
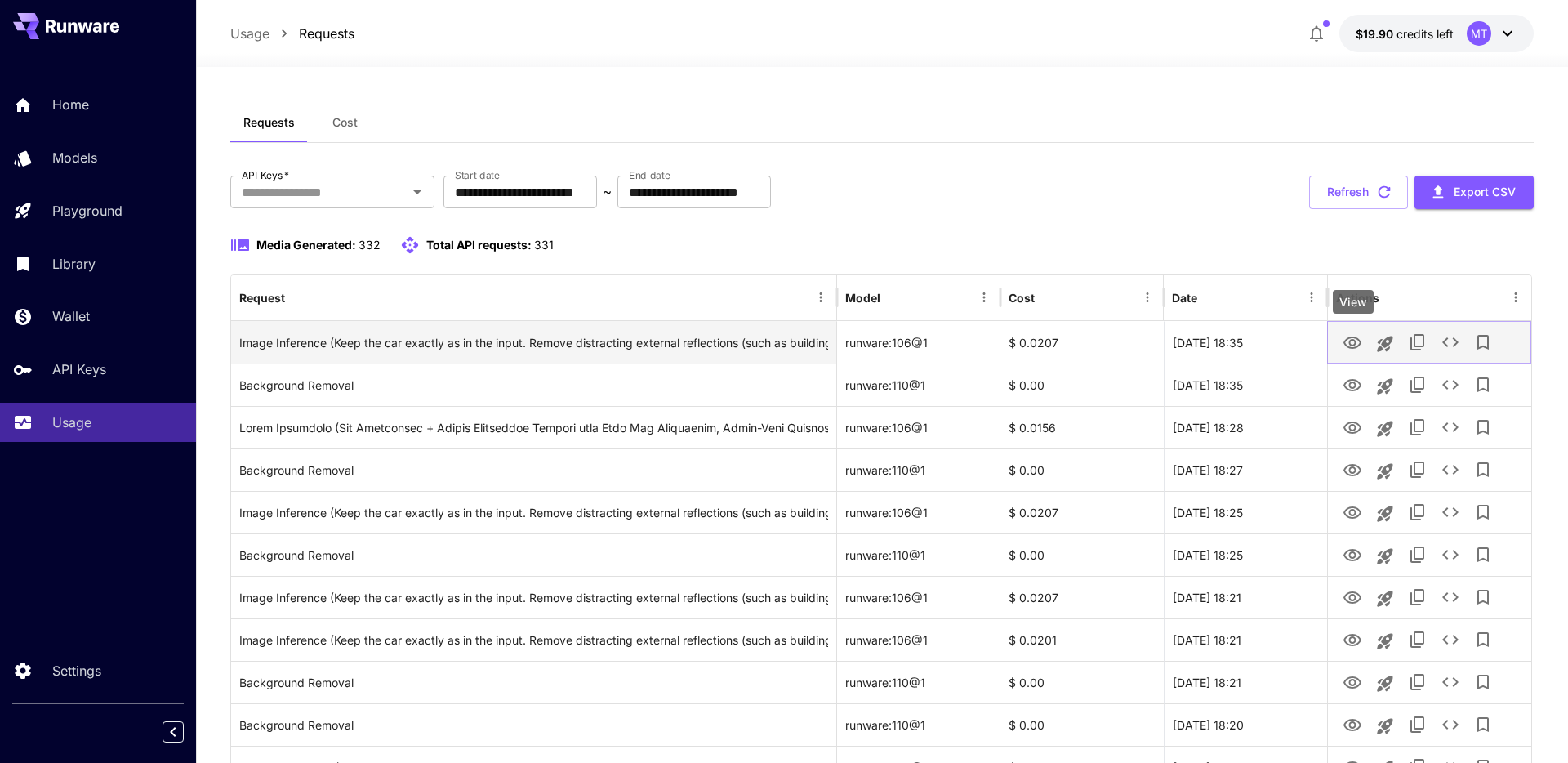
click at [1349, 337] on icon "View" at bounding box center [1352, 342] width 18 height 12
click at [1355, 337] on icon "View" at bounding box center [1353, 343] width 20 height 20
